Goal: Book appointment/travel/reservation

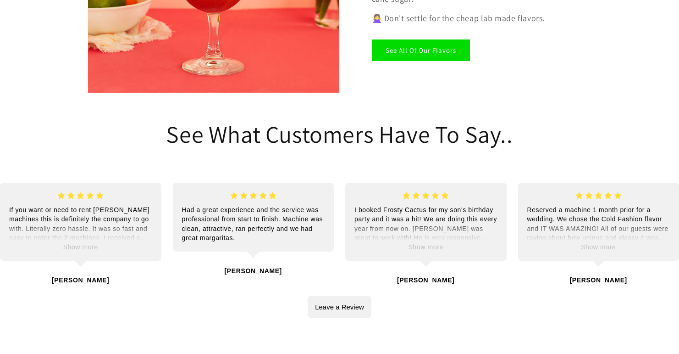
scroll to position [1831, 0]
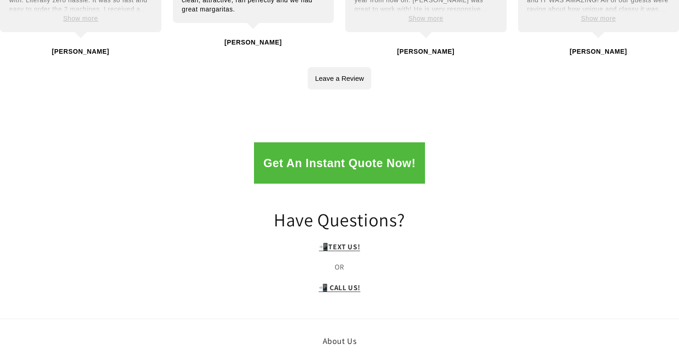
click at [339, 142] on button "Get An Instant Quote Now!" at bounding box center [339, 162] width 171 height 41
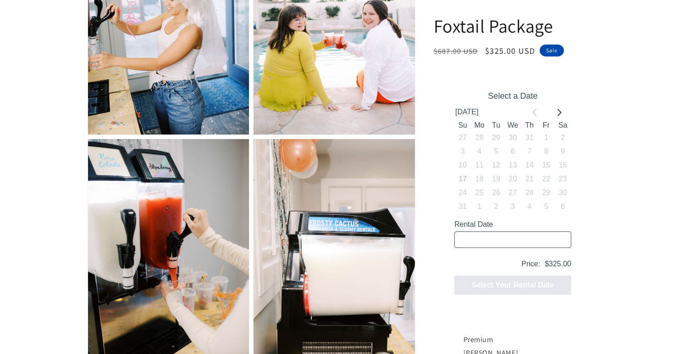
scroll to position [947, 0]
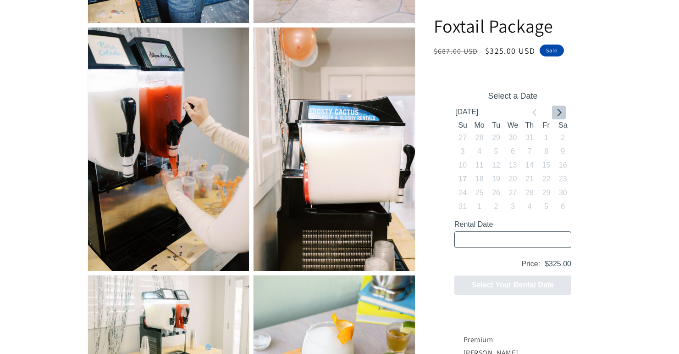
click at [559, 112] on icon "Go to next month" at bounding box center [558, 112] width 7 height 7
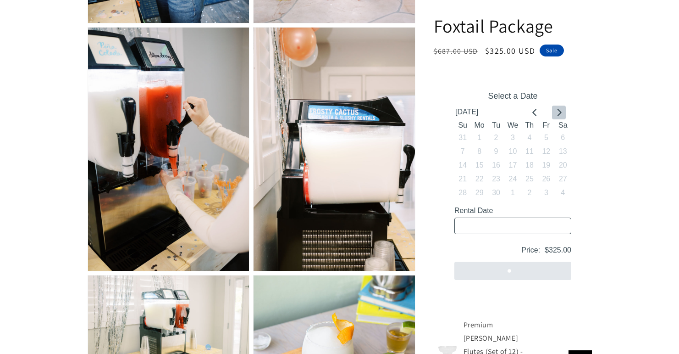
click at [557, 113] on icon "Go to next month" at bounding box center [558, 112] width 7 height 7
click at [554, 113] on button "Go to next month" at bounding box center [559, 112] width 14 height 14
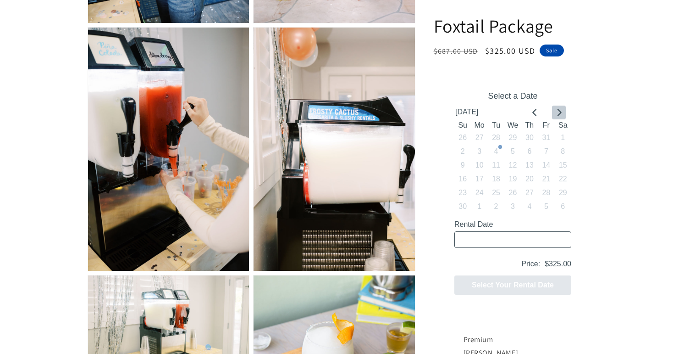
click at [554, 113] on button "Go to next month" at bounding box center [559, 112] width 14 height 14
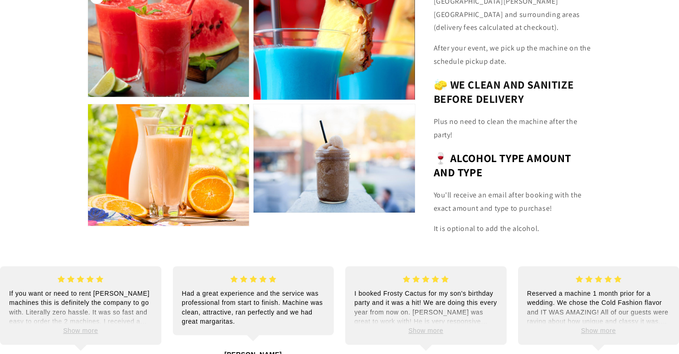
scroll to position [0, 0]
